Goal: Task Accomplishment & Management: Use online tool/utility

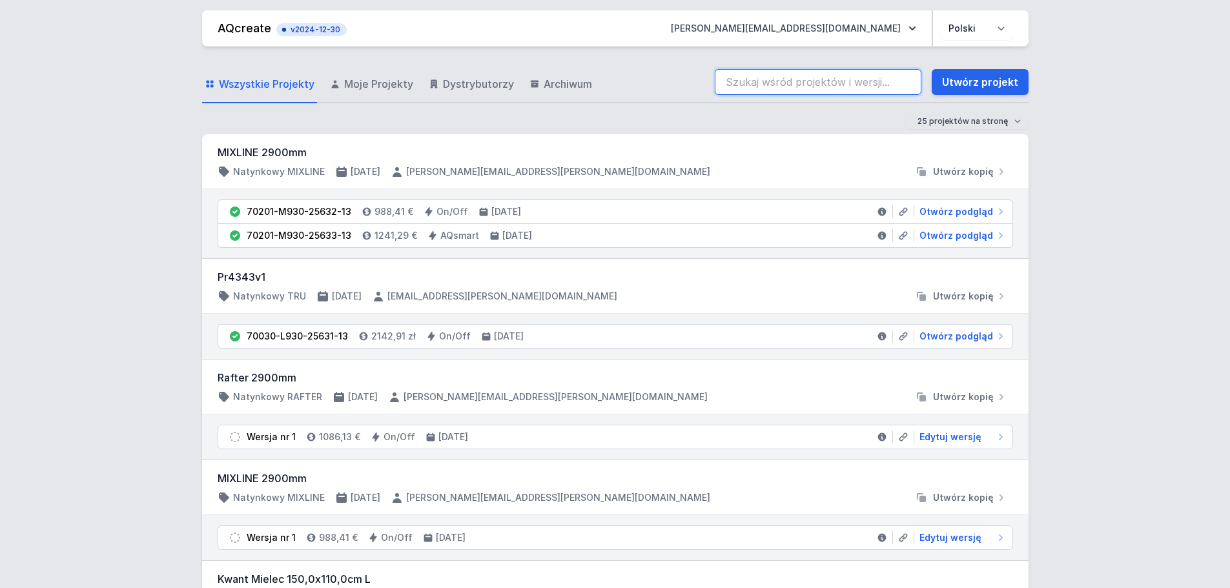
click at [778, 88] on input "search" at bounding box center [818, 82] width 207 height 26
type input "kot 1"
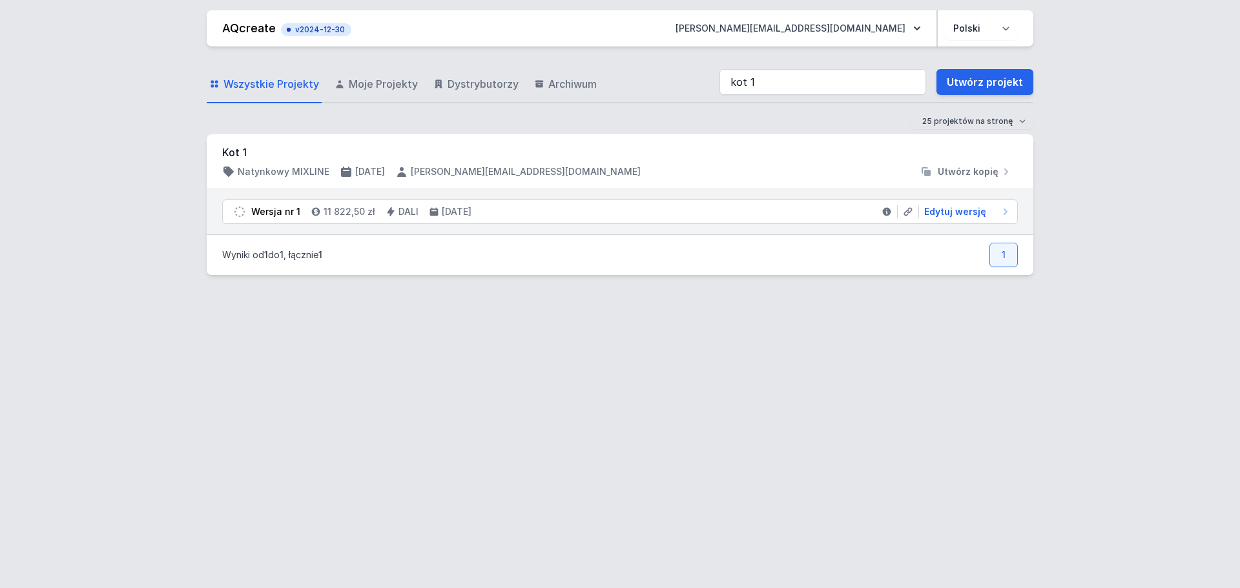
click at [25, 333] on div "AQcreate v2024-12-30 [EMAIL_ADDRESS][DOMAIN_NAME] Polski English Wszystkie Proj…" at bounding box center [620, 294] width 1240 height 588
click at [961, 214] on span "Edytuj wersję" at bounding box center [955, 211] width 62 height 13
select select "4"
select select "2"
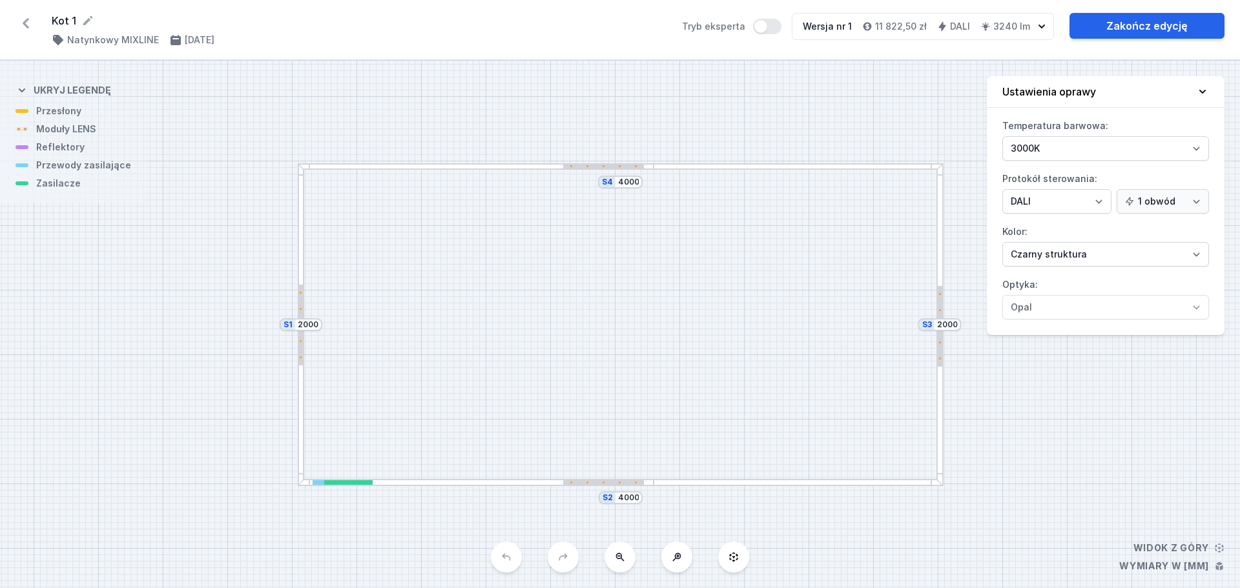
click at [691, 164] on div at bounding box center [797, 166] width 289 height 7
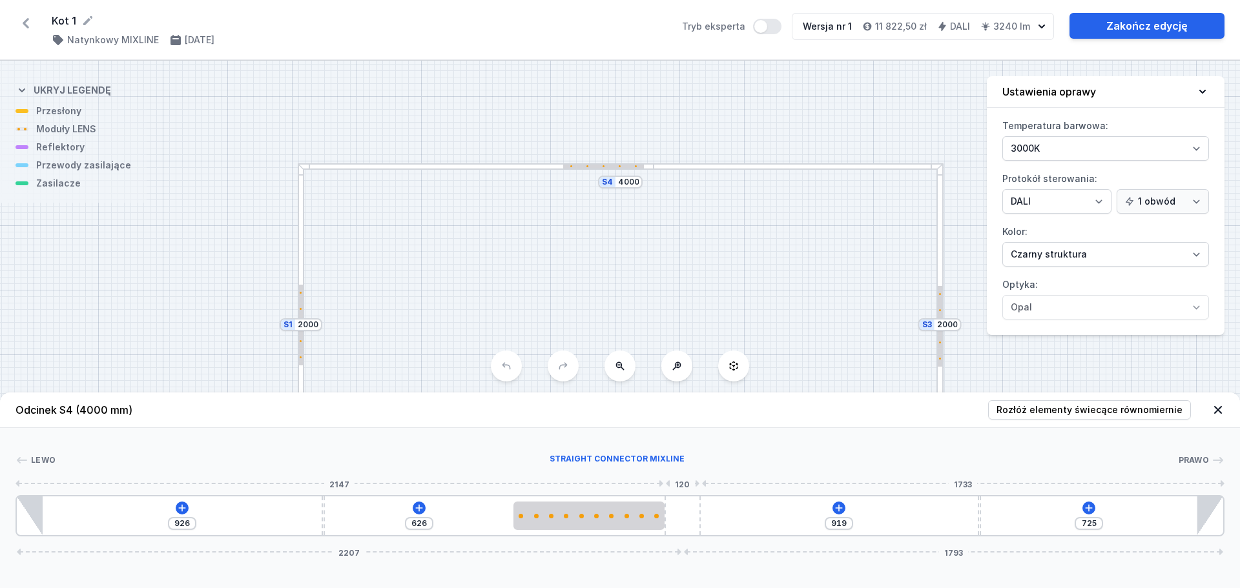
type input "719"
drag, startPoint x: 682, startPoint y: 516, endPoint x: 915, endPoint y: 478, distance: 236.0
click at [822, 514] on div "926 626 919 719 2207 1793" at bounding box center [619, 515] width 1209 height 41
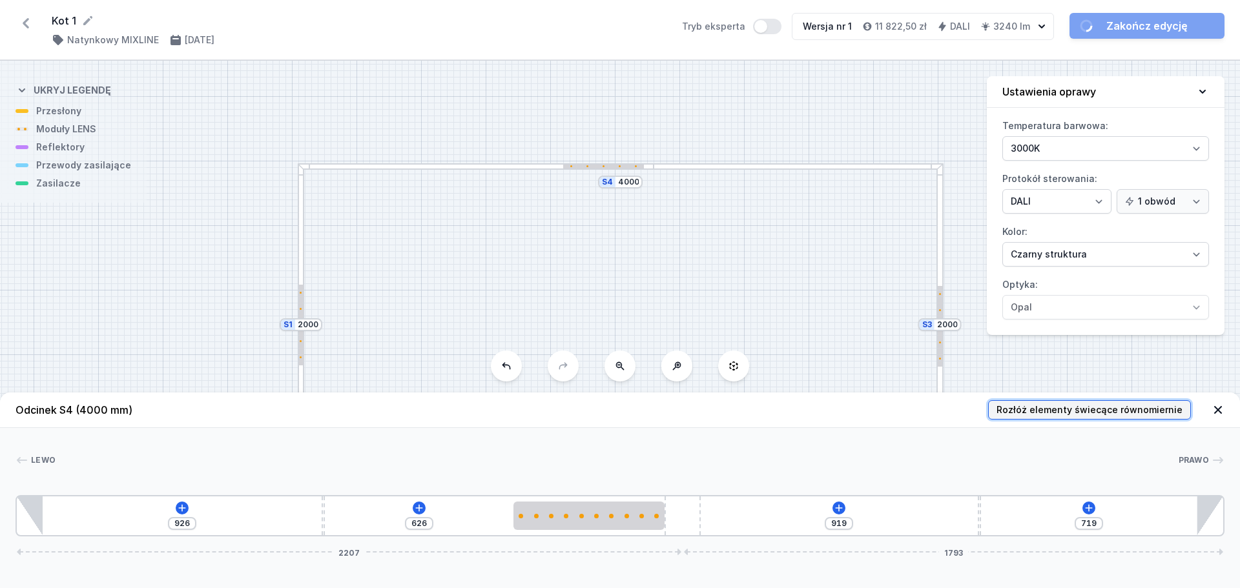
click at [1045, 413] on span "Rozłóż elementy świecące równomiernie" at bounding box center [1089, 409] width 186 height 13
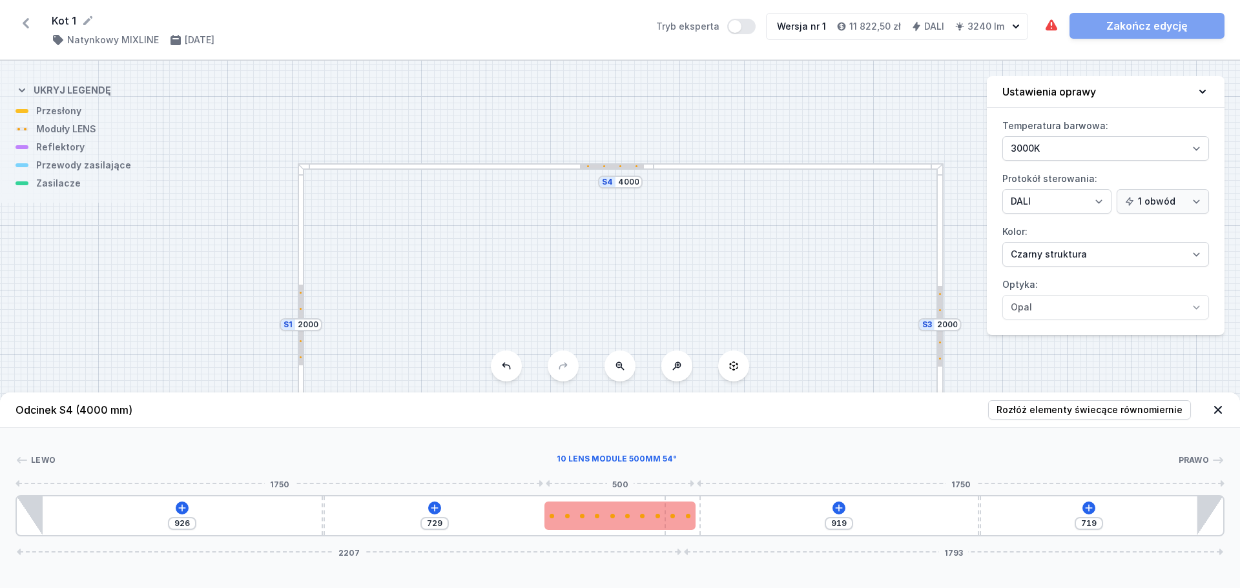
type input "626"
drag, startPoint x: 644, startPoint y: 515, endPoint x: 608, endPoint y: 516, distance: 36.2
click at [608, 516] on div at bounding box center [588, 516] width 151 height 5
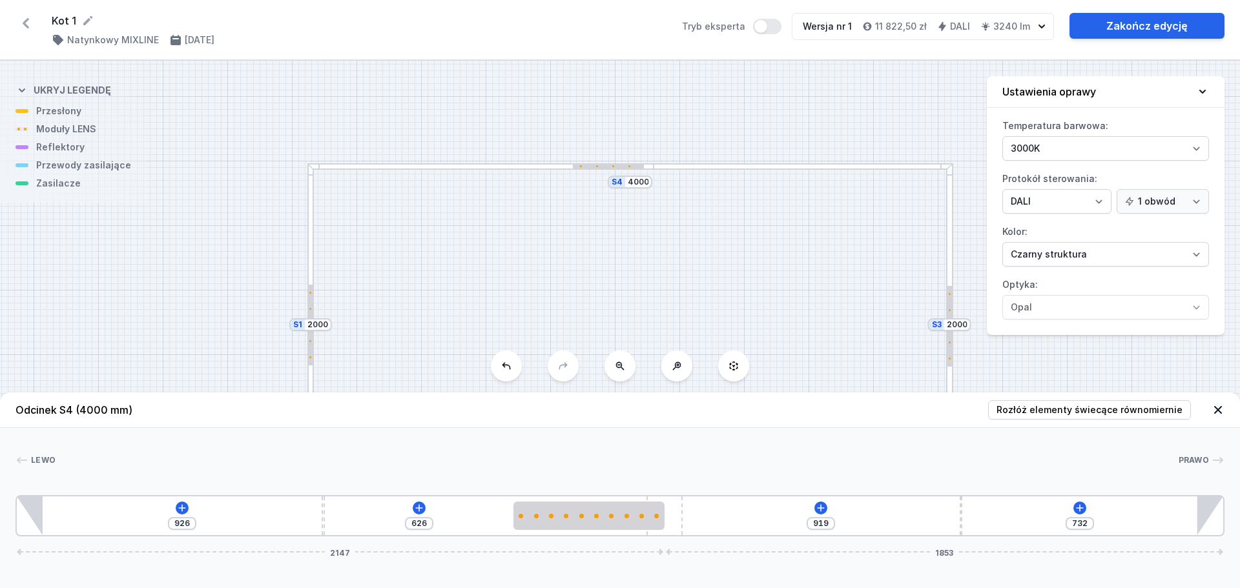
type input "719"
drag, startPoint x: 691, startPoint y: 513, endPoint x: 875, endPoint y: 513, distance: 184.0
click at [875, 513] on div "926 626 919 719 2207 1793" at bounding box center [619, 515] width 1209 height 41
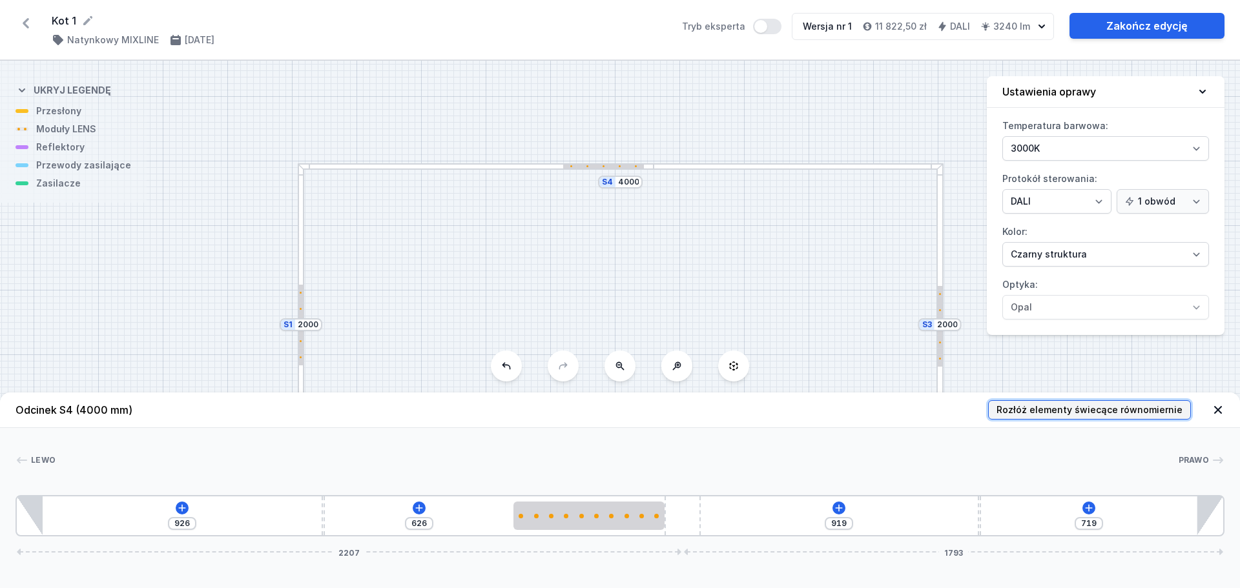
click at [1047, 412] on span "Rozłóż elementy świecące równomiernie" at bounding box center [1089, 409] width 186 height 13
type input "729"
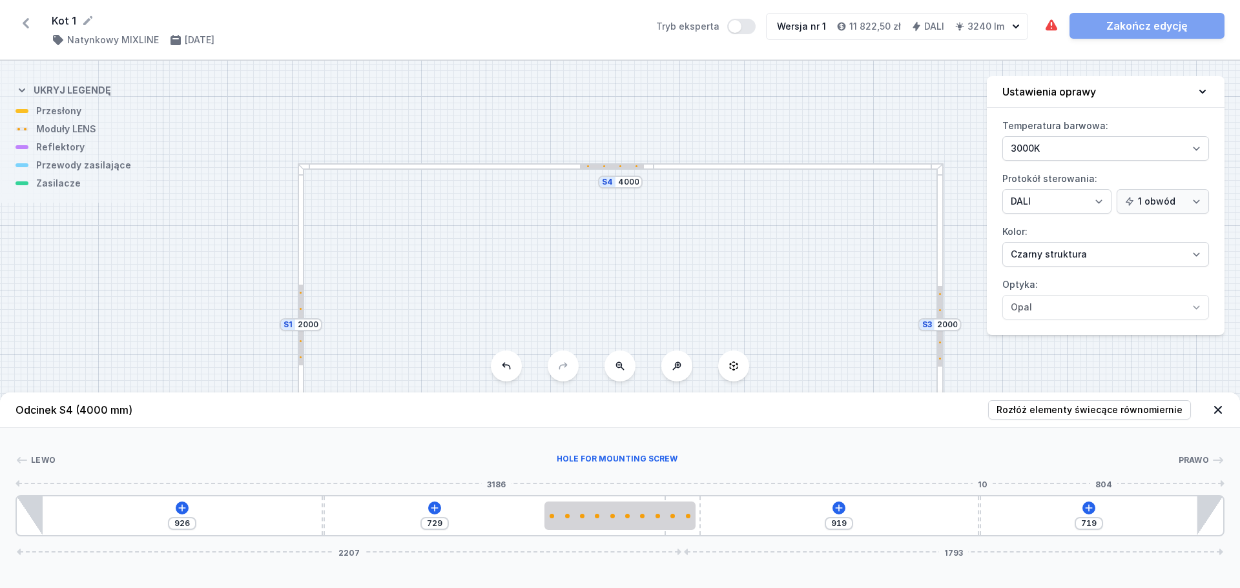
type input "857"
type input "781"
type input "849"
type input "789"
type input "838"
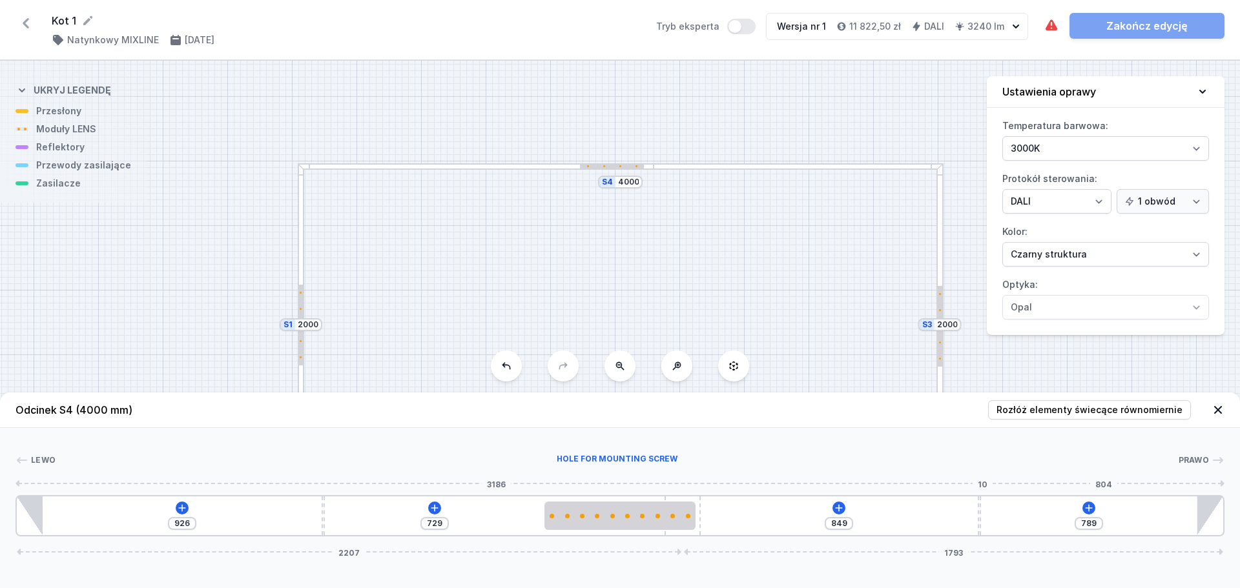
type input "800"
type input "823"
type input "815"
type input "790"
type input "848"
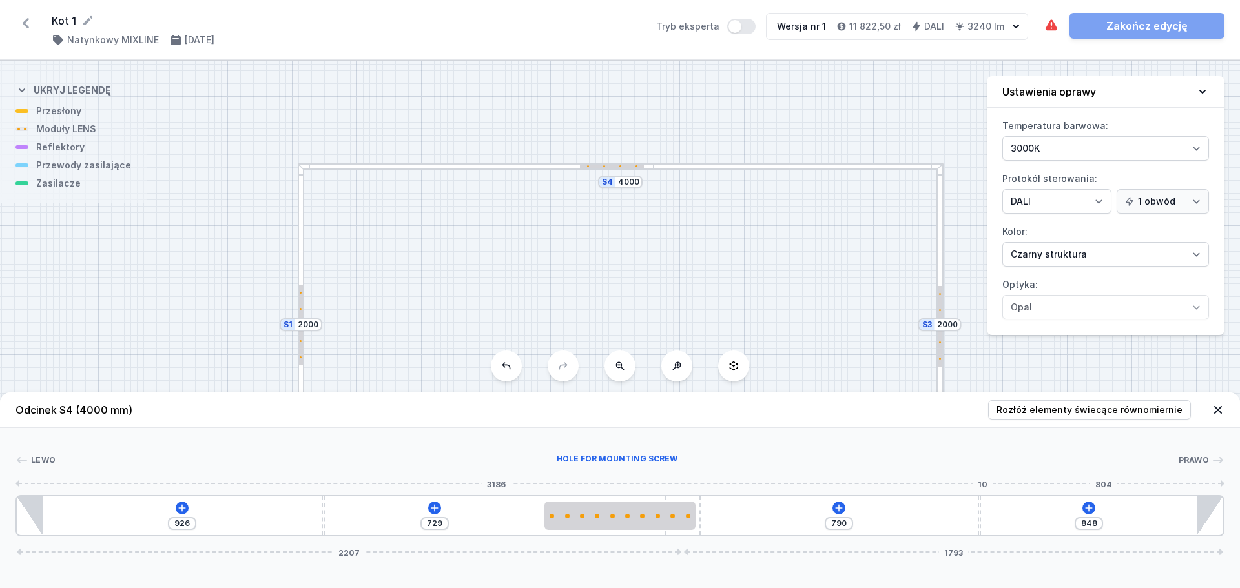
type input "771"
type input "867"
type input "750"
type input "888"
type input "733"
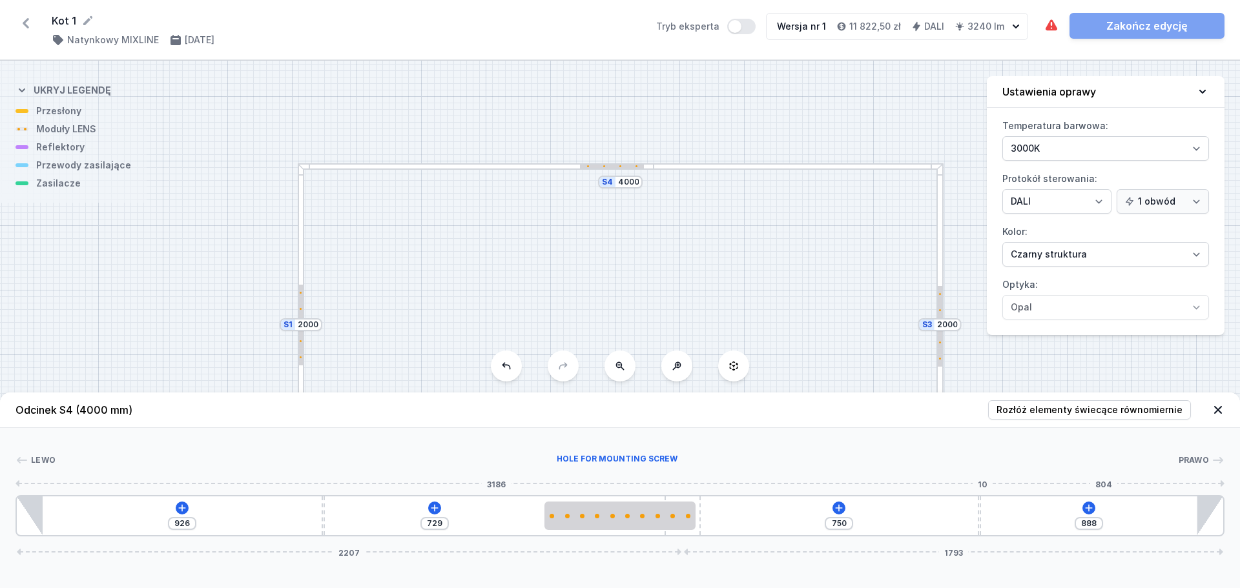
type input "905"
type input "712"
type input "926"
type input "695"
type input "943"
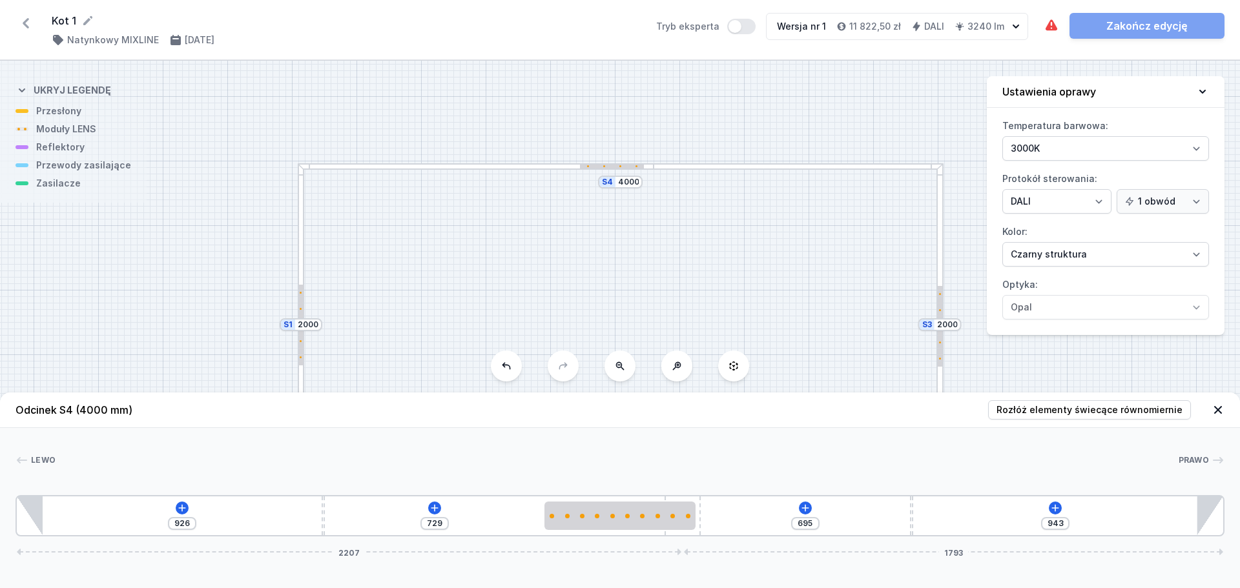
type input "683"
type input "955"
type input "672"
type input "966"
type input "662"
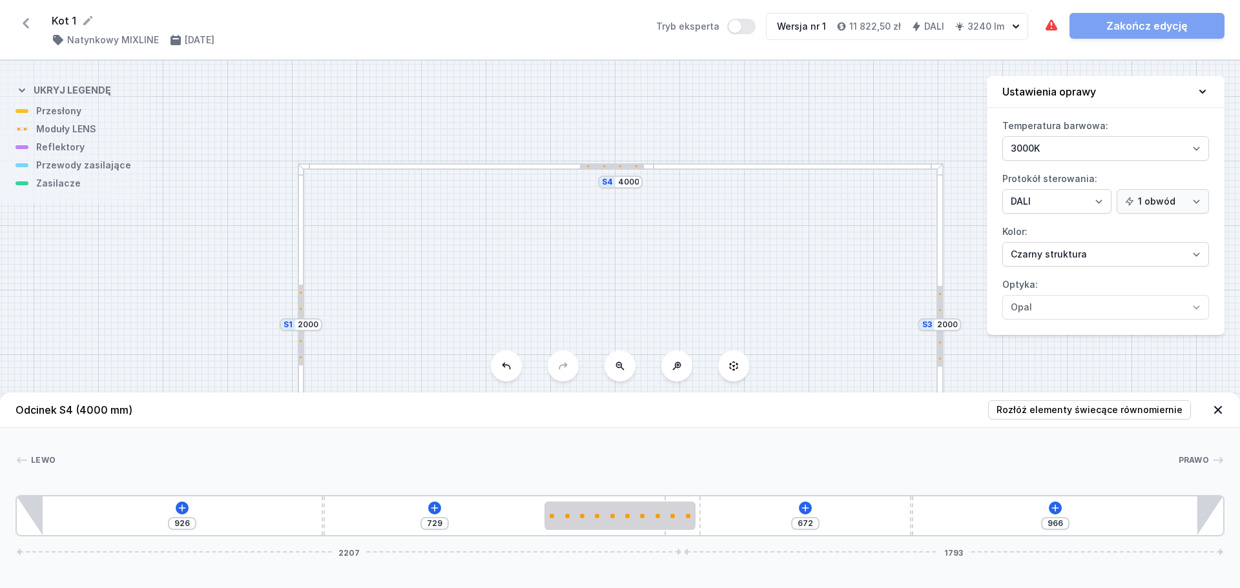
type input "976"
type input "651"
type input "987"
type input "636"
type input "1002"
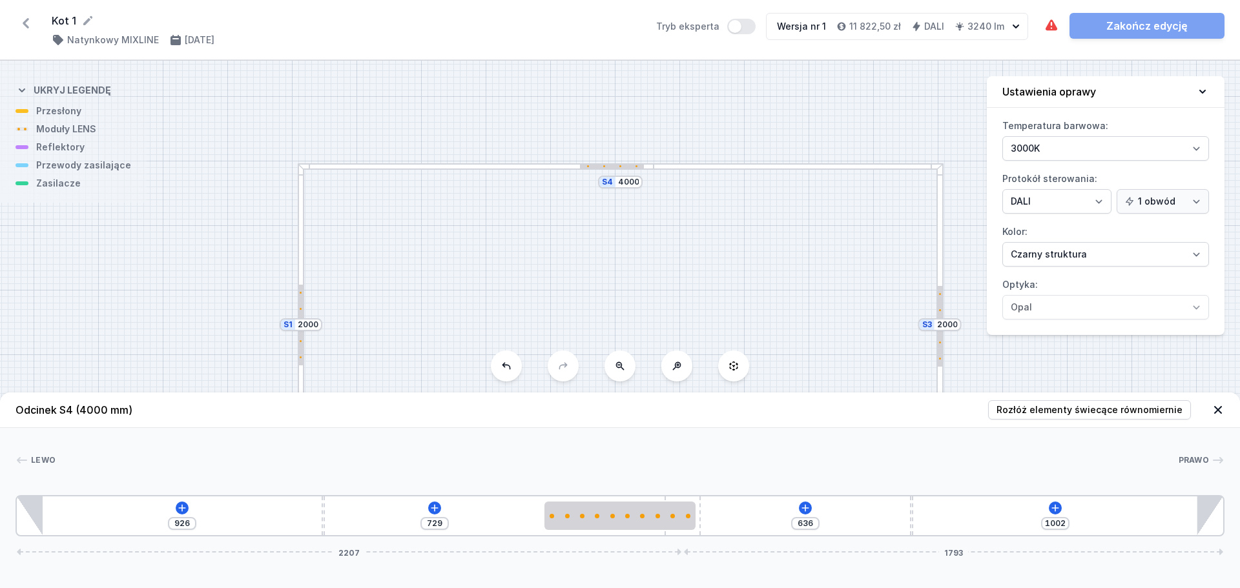
type input "622"
type input "1016"
type input "598"
type input "1040"
type input "586"
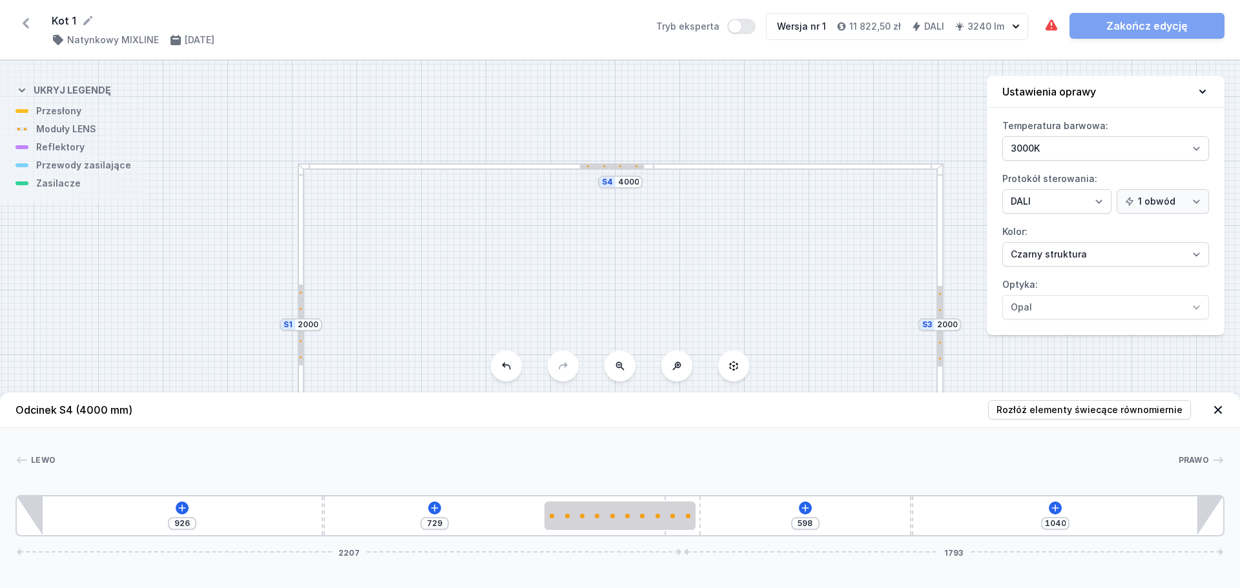
type input "1052"
type input "573"
type input "1065"
type input "569"
type input "1069"
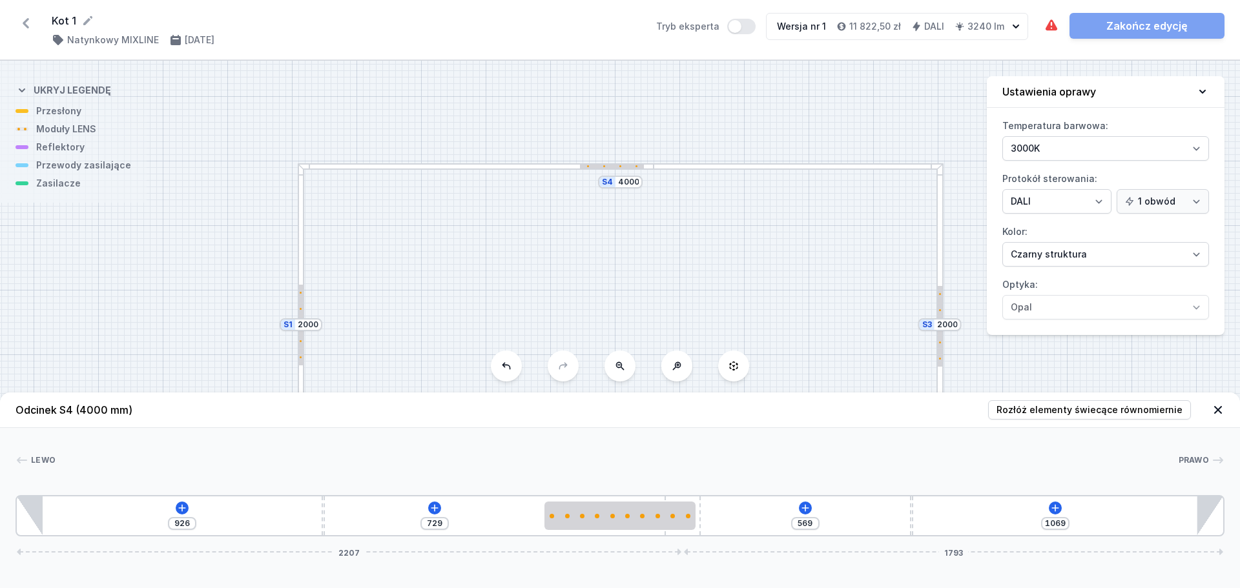
type input "565"
type input "1073"
drag, startPoint x: 978, startPoint y: 510, endPoint x: 887, endPoint y: 516, distance: 91.3
click at [887, 516] on div "926 729 565 1073 2207 1793" at bounding box center [619, 515] width 1209 height 41
drag, startPoint x: 684, startPoint y: 498, endPoint x: 615, endPoint y: 498, distance: 68.4
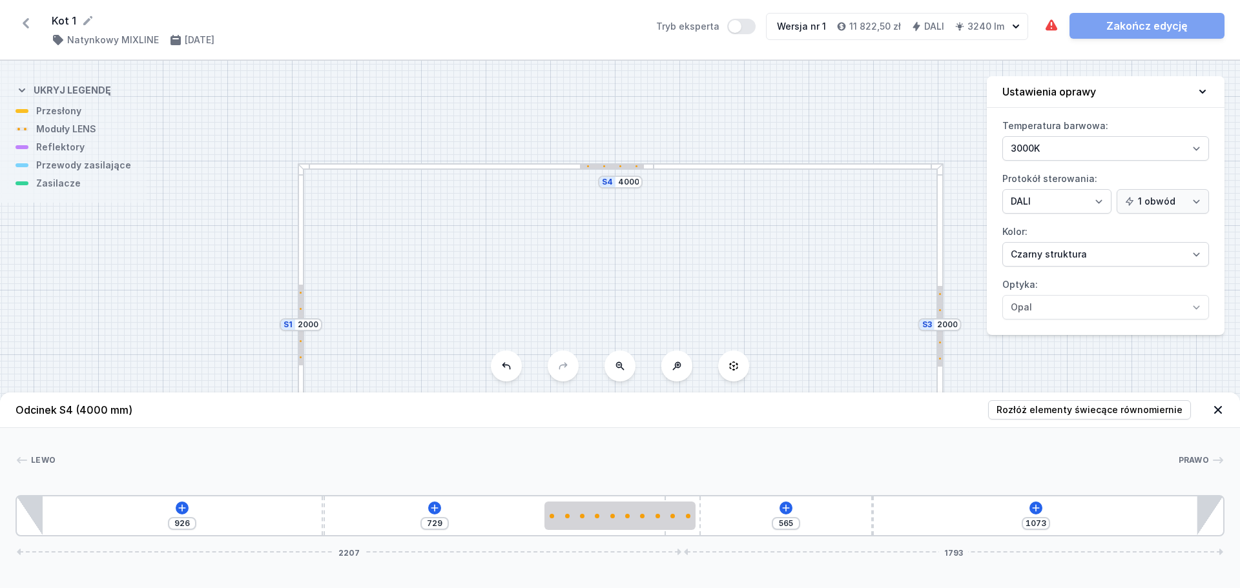
click at [615, 498] on div "926 729 565 1073 2207 1793" at bounding box center [619, 515] width 1209 height 41
type input "626"
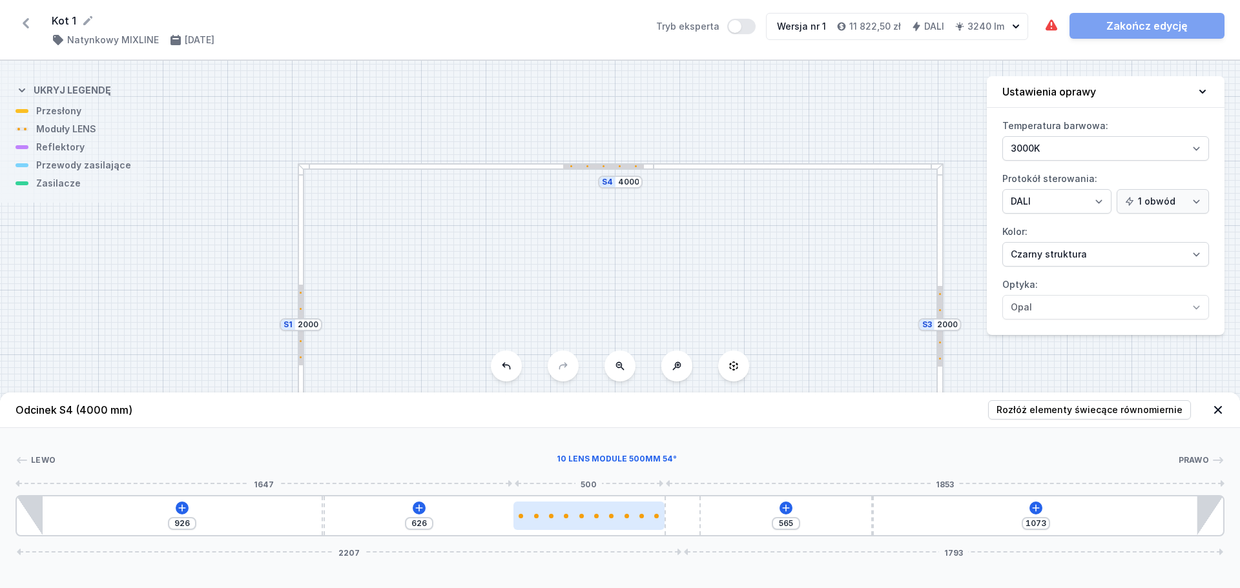
drag, startPoint x: 649, startPoint y: 511, endPoint x: 613, endPoint y: 514, distance: 35.6
click at [613, 514] on div at bounding box center [588, 516] width 151 height 28
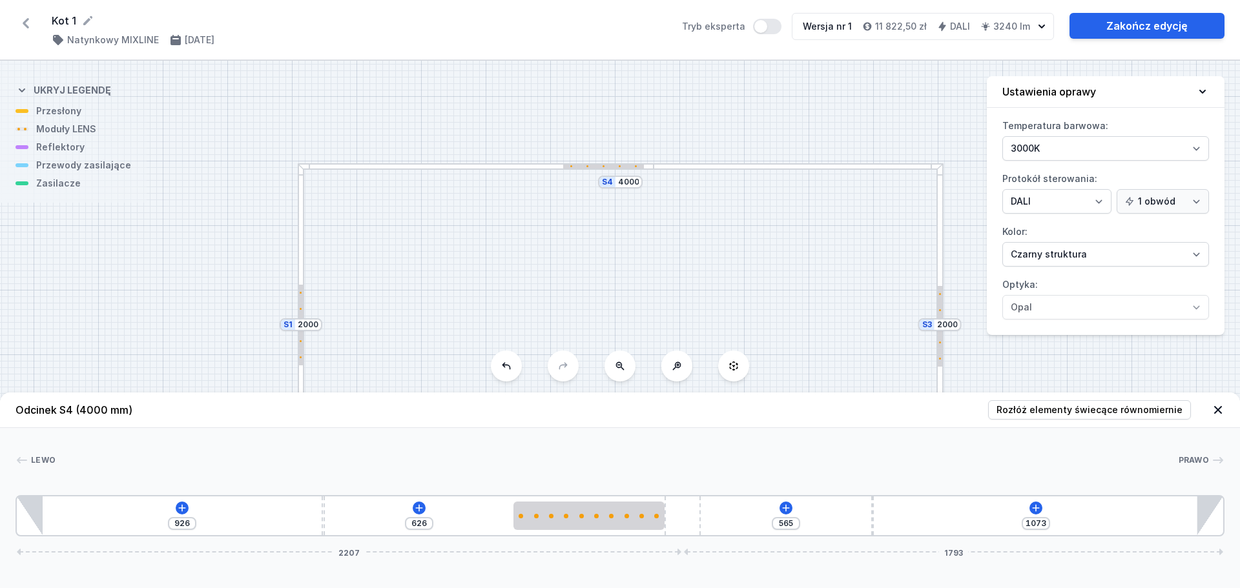
click at [711, 223] on div "S4 4000 S3 2000 S2 4000 S1 2000" at bounding box center [620, 324] width 1240 height 527
click at [940, 297] on div at bounding box center [939, 326] width 5 height 81
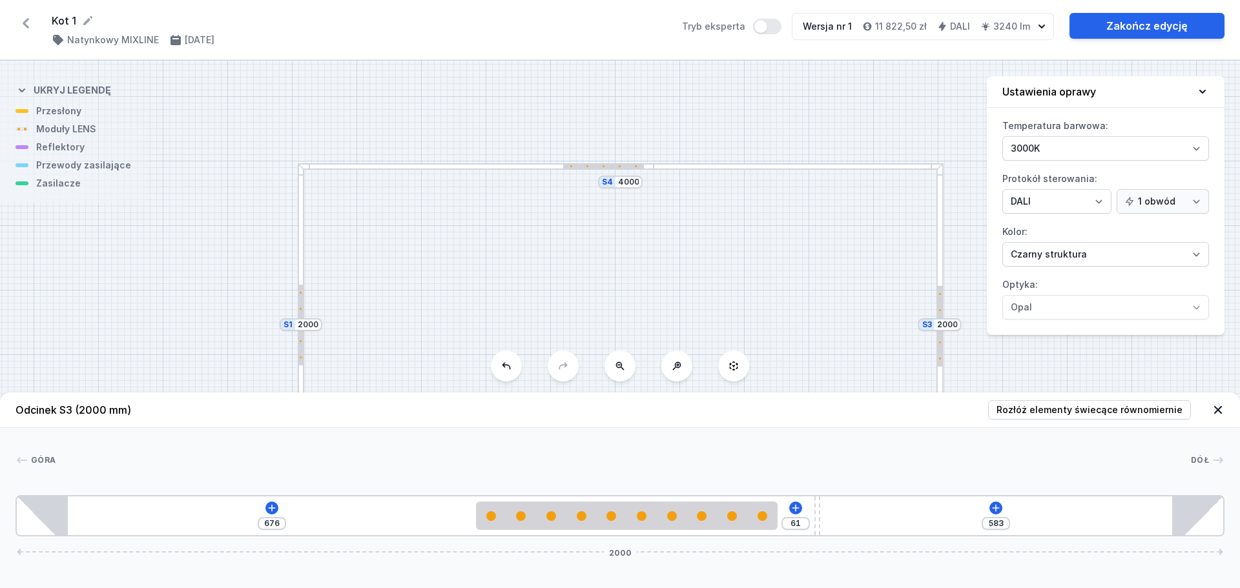
click at [671, 164] on div at bounding box center [797, 166] width 289 height 7
type input "1073"
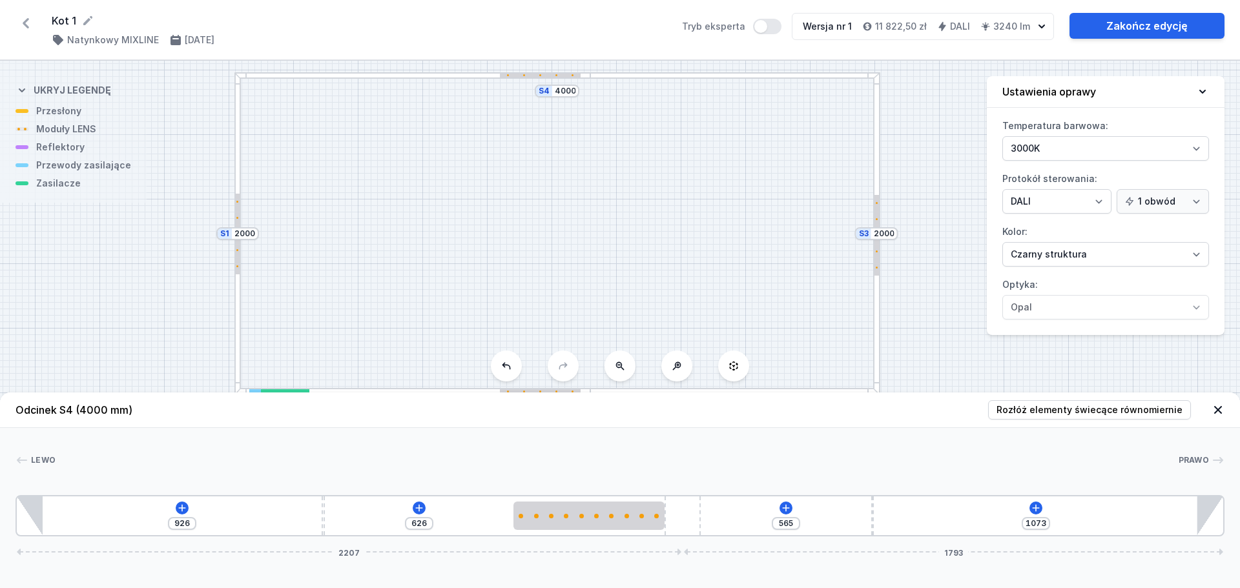
drag, startPoint x: 610, startPoint y: 312, endPoint x: 547, endPoint y: 218, distance: 113.2
click at [547, 218] on div "S4 4000 S3 2000 S2 4000 S1 2000" at bounding box center [620, 324] width 1240 height 527
drag, startPoint x: 646, startPoint y: 512, endPoint x: 669, endPoint y: 510, distance: 22.7
click at [669, 510] on div "926 626 565 1073 2207 1793" at bounding box center [619, 515] width 1209 height 41
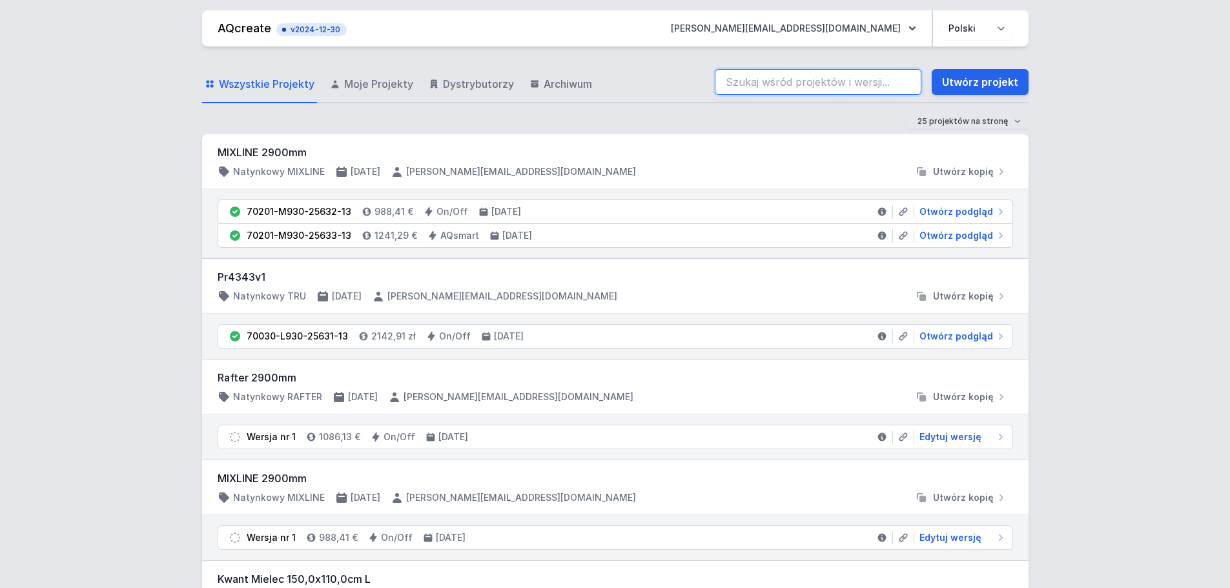
click at [767, 88] on input "search" at bounding box center [818, 82] width 207 height 26
click at [767, 83] on input "kot1" at bounding box center [818, 82] width 207 height 26
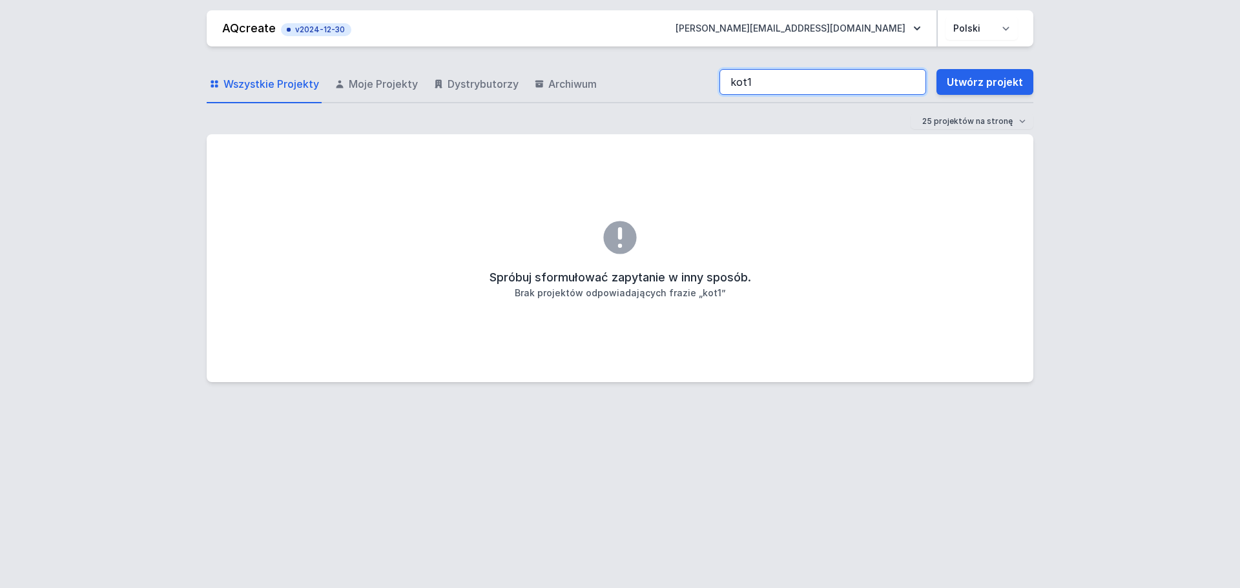
click at [748, 81] on input "kot1" at bounding box center [822, 82] width 207 height 26
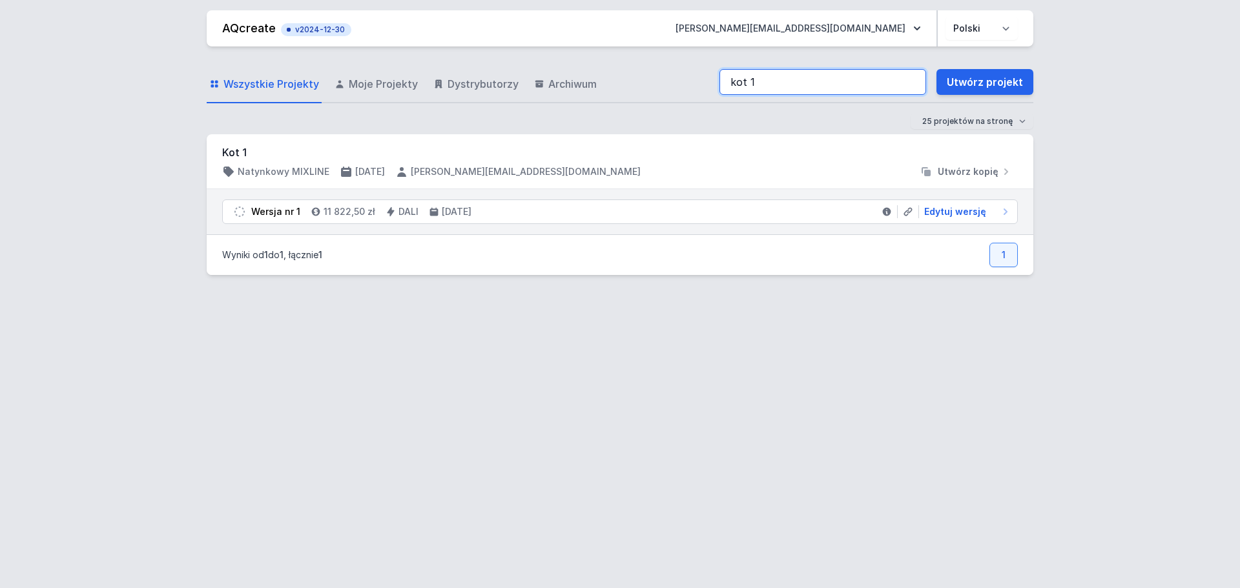
type input "kot 1"
click at [943, 205] on li "Wersja nr 1 11 822,50 zł DALI 26.08.2025 Edytuj wersję" at bounding box center [620, 211] width 794 height 23
click at [950, 209] on span "Edytuj wersję" at bounding box center [955, 211] width 62 height 13
select select "4"
select select "2"
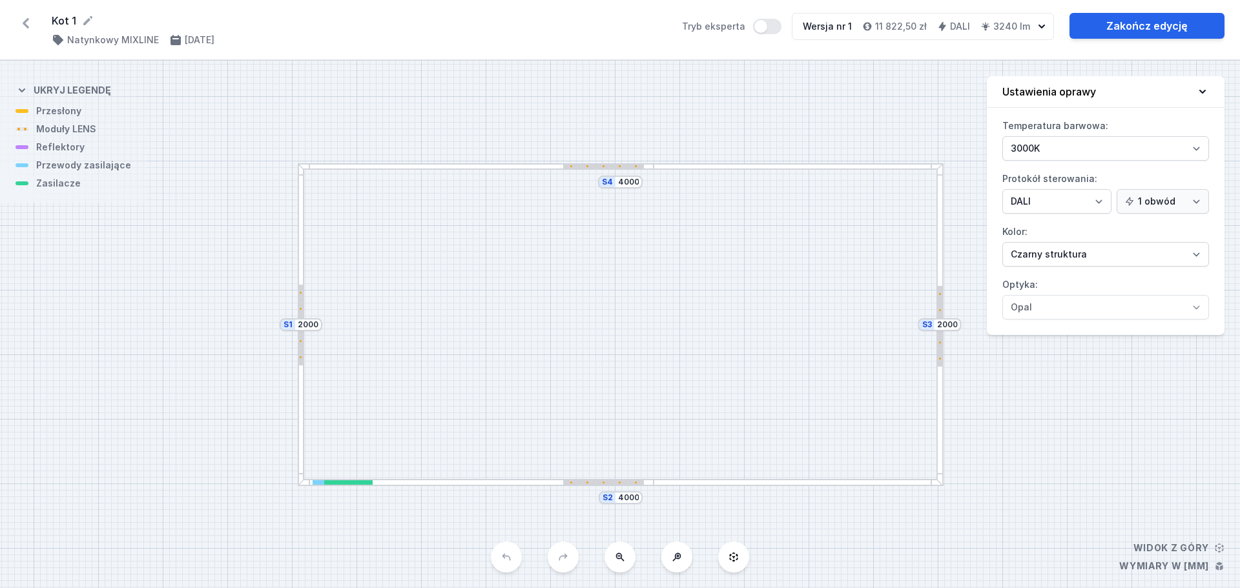
click at [624, 169] on div at bounding box center [476, 166] width 356 height 7
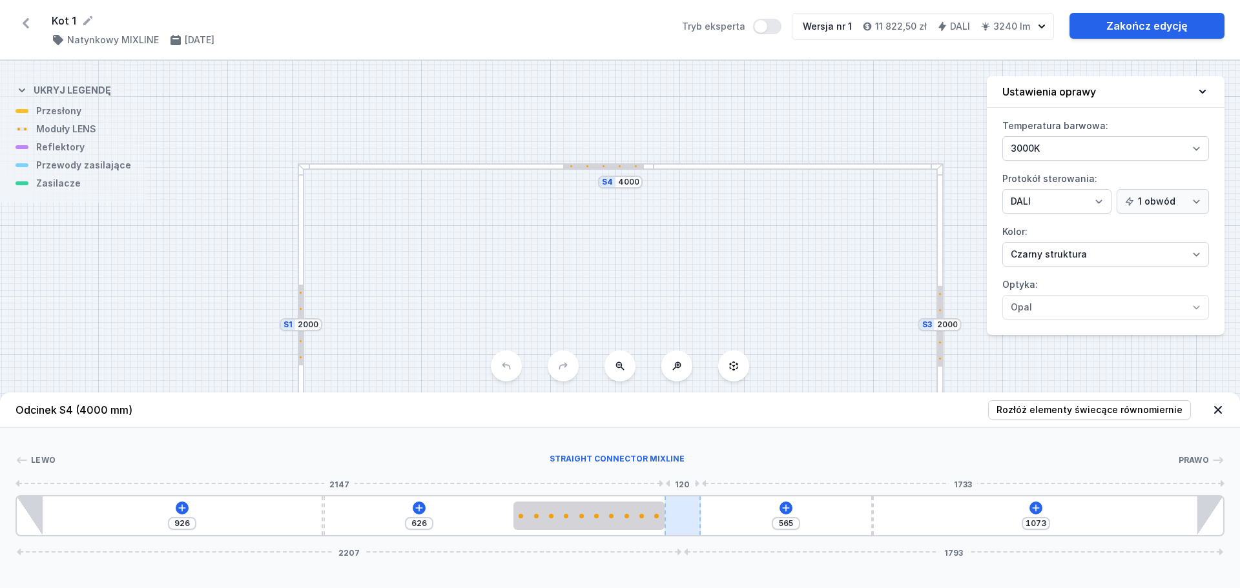
drag, startPoint x: 639, startPoint y: 526, endPoint x: 668, endPoint y: 524, distance: 29.1
click at [668, 524] on div "926 626 565 1073 2207 1793" at bounding box center [619, 515] width 1209 height 41
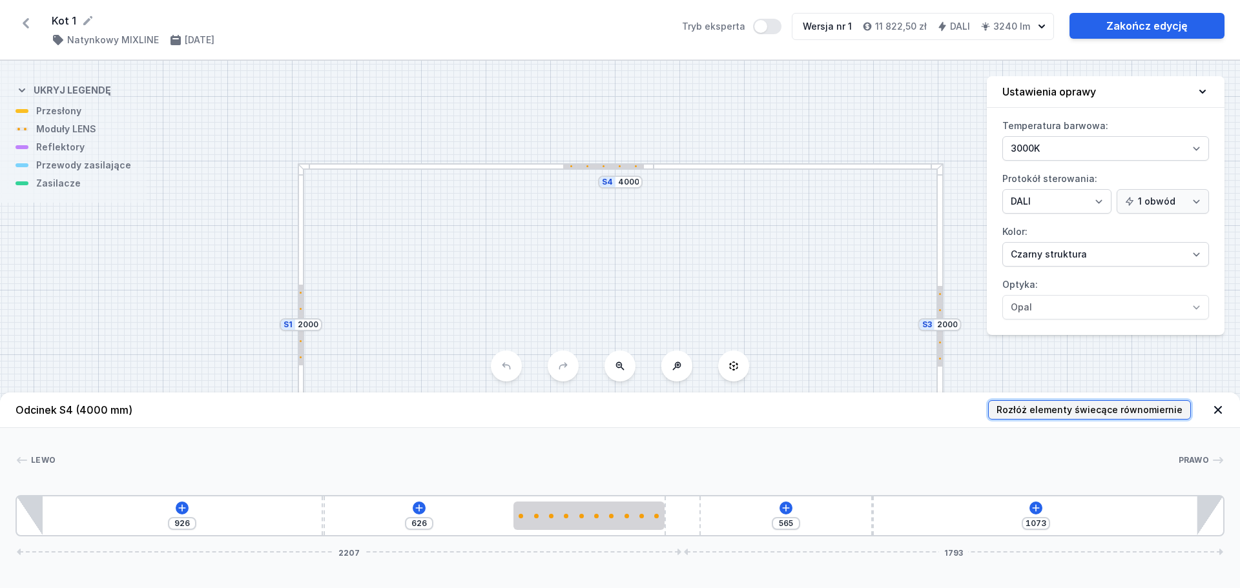
click at [1021, 411] on span "Rozłóż elementy świecące równomiernie" at bounding box center [1089, 409] width 186 height 13
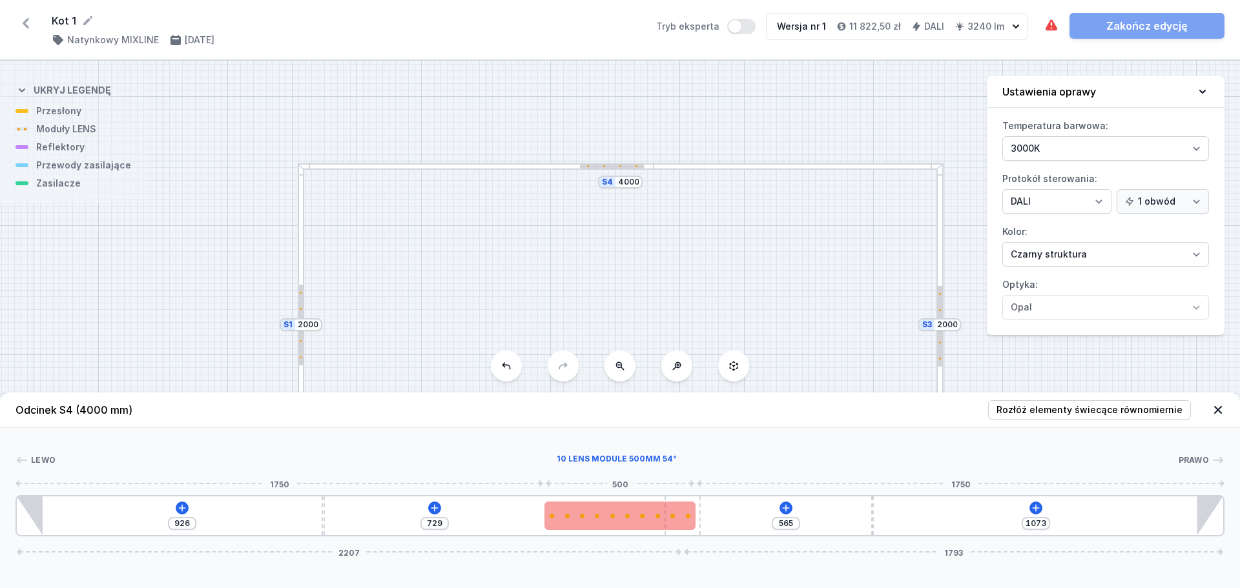
type input "626"
drag, startPoint x: 681, startPoint y: 520, endPoint x: 653, endPoint y: 521, distance: 28.4
click at [653, 521] on div at bounding box center [588, 516] width 151 height 28
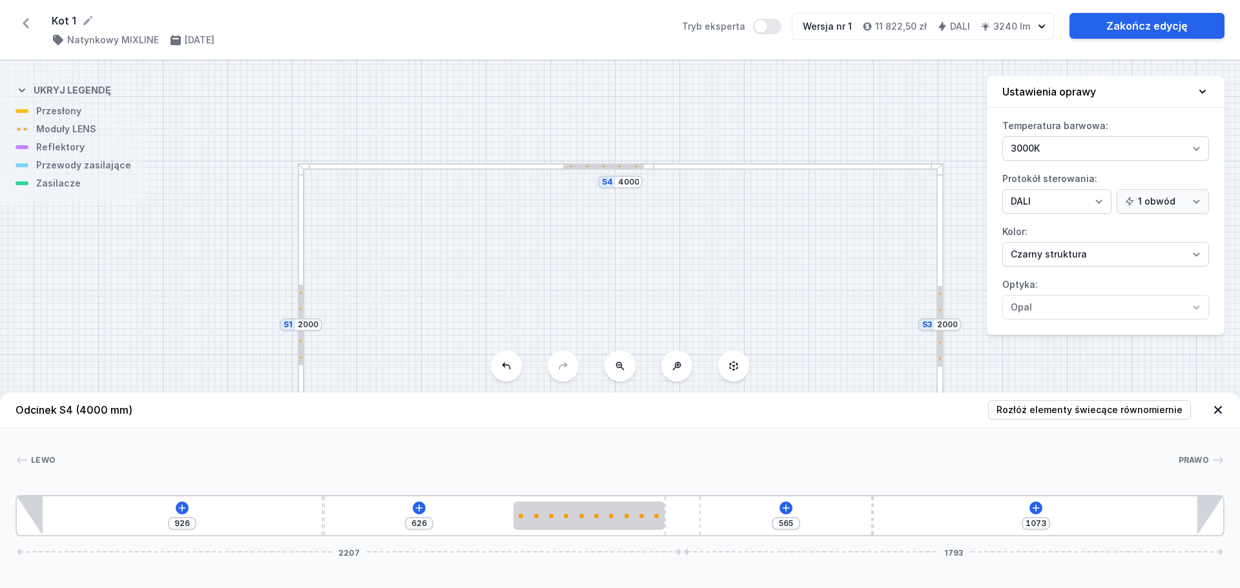
click at [22, 24] on icon at bounding box center [25, 23] width 21 height 21
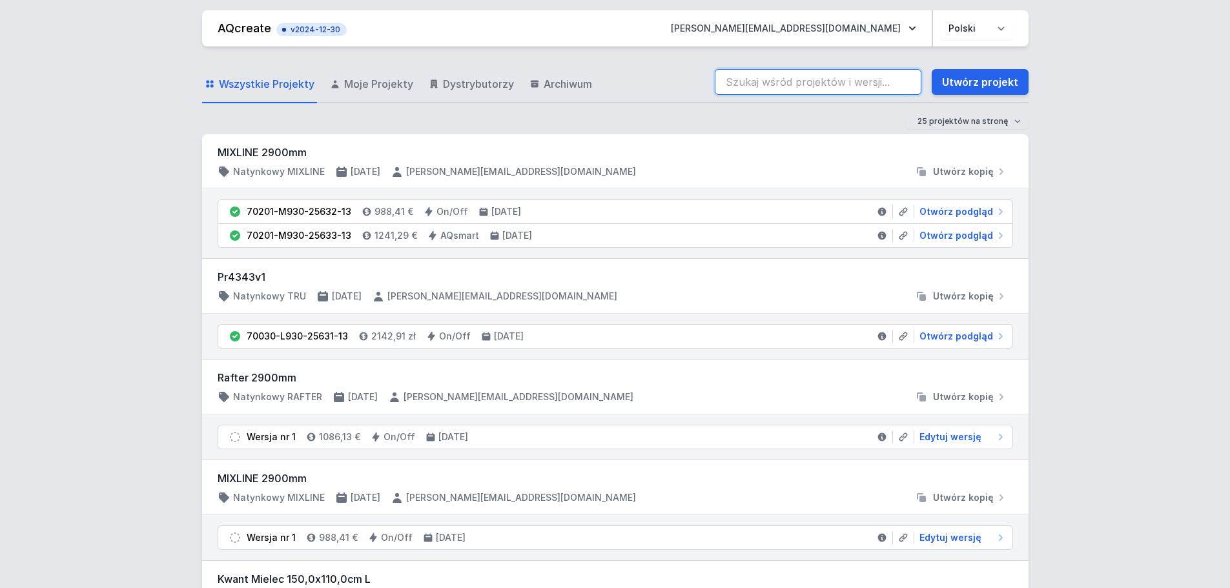
click at [789, 87] on input "search" at bounding box center [818, 82] width 207 height 26
type input "kot 1"
